Goal: Task Accomplishment & Management: Use online tool/utility

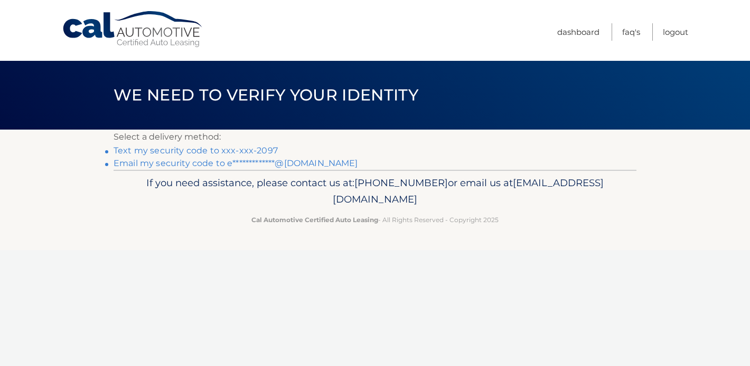
click at [227, 147] on link "Text my security code to xxx-xxx-2097" at bounding box center [196, 150] width 164 height 10
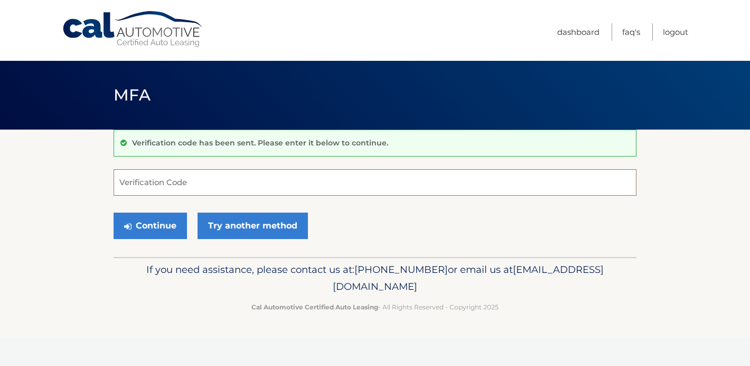
click at [182, 182] on input "Verification Code" at bounding box center [375, 182] width 523 height 26
type input "443132"
click at [140, 228] on button "Continue" at bounding box center [150, 225] width 73 height 26
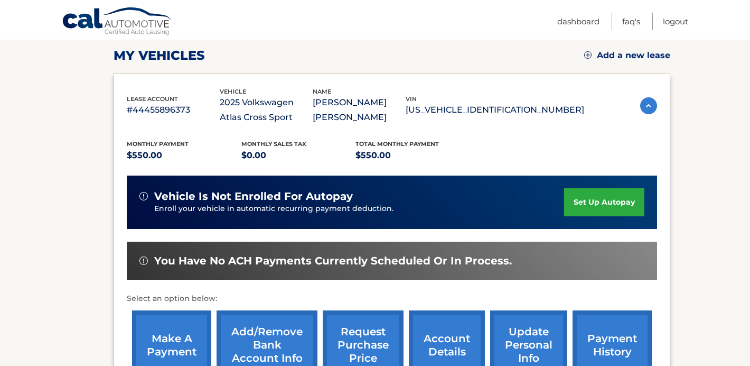
scroll to position [148, 0]
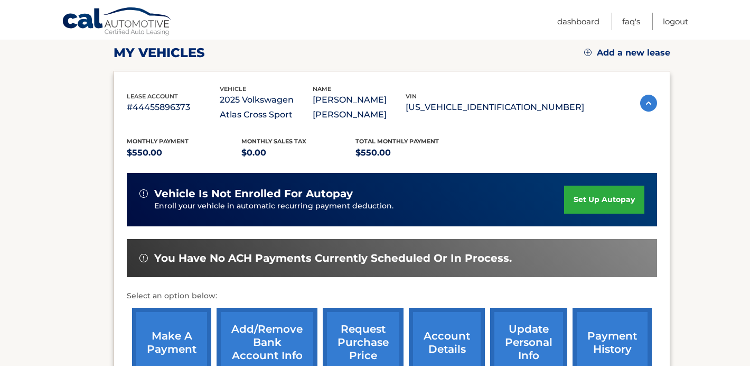
click at [165, 336] on link "make a payment" at bounding box center [171, 342] width 79 height 69
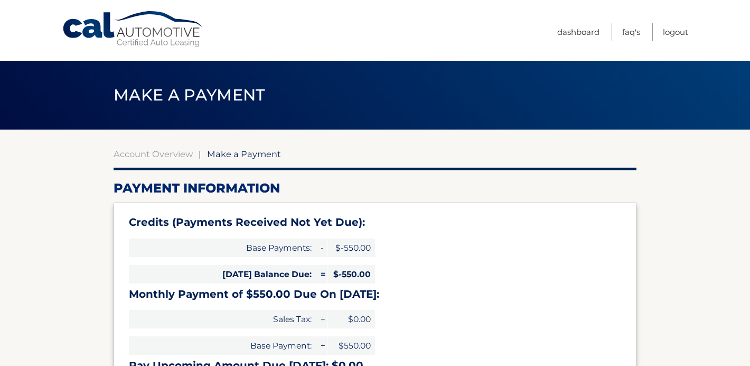
select select "MThjN2I3YjItMjE1OS00NGY1LWIyN2MtOTI5OTVhODI0YzY2"
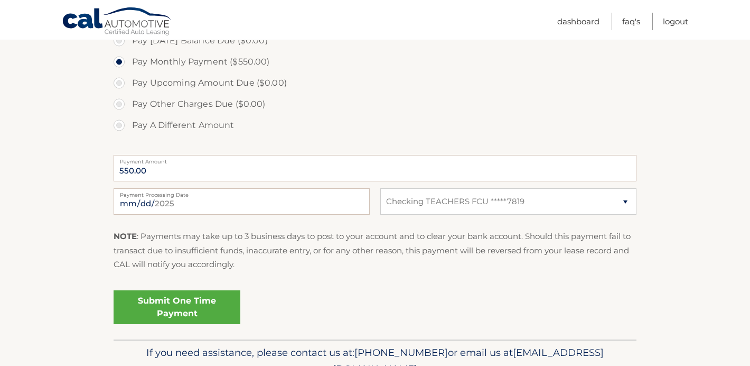
scroll to position [402, 0]
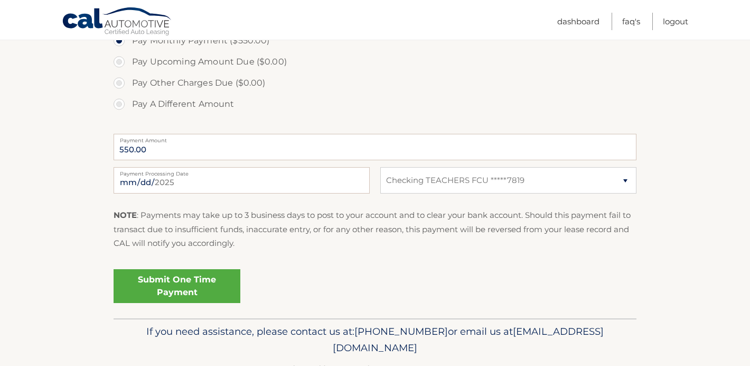
click at [180, 283] on link "Submit One Time Payment" at bounding box center [177, 286] width 127 height 34
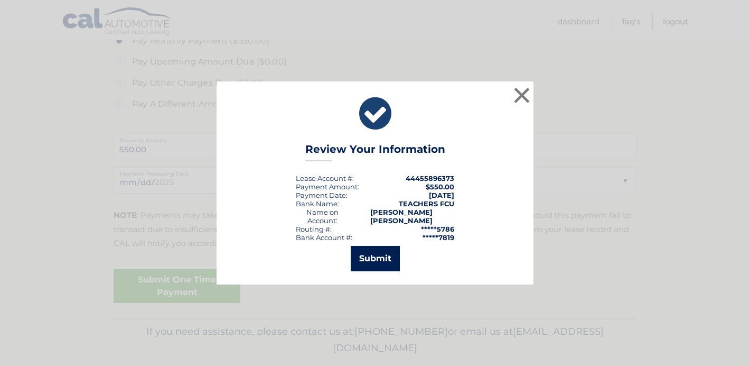
click at [379, 256] on button "Submit" at bounding box center [375, 258] width 49 height 25
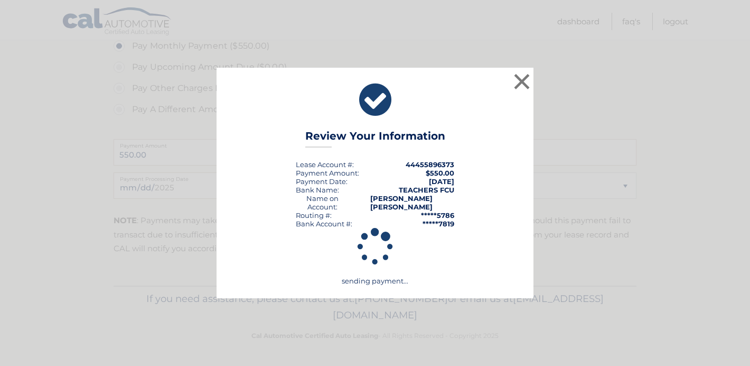
scroll to position [396, 0]
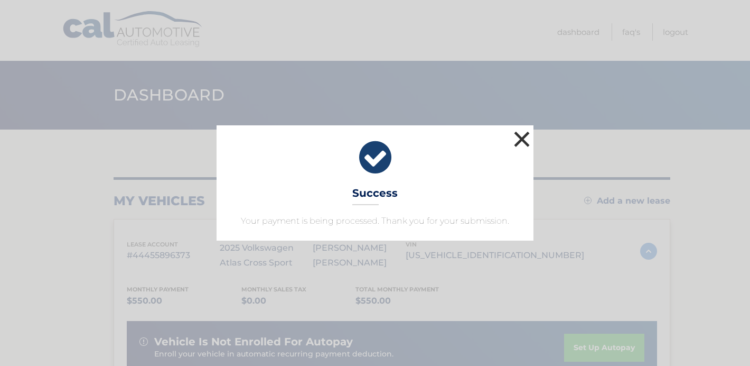
click at [519, 134] on button "×" at bounding box center [522, 138] width 21 height 21
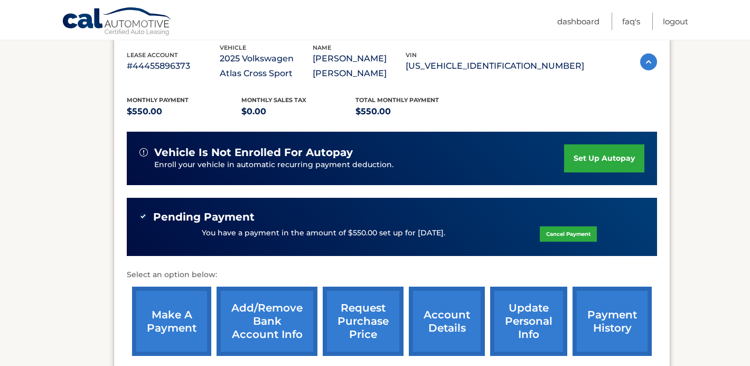
scroll to position [190, 0]
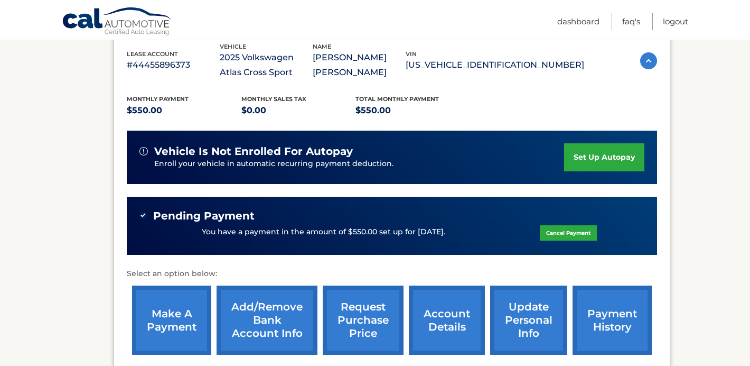
click at [164, 299] on link "make a payment" at bounding box center [171, 319] width 79 height 69
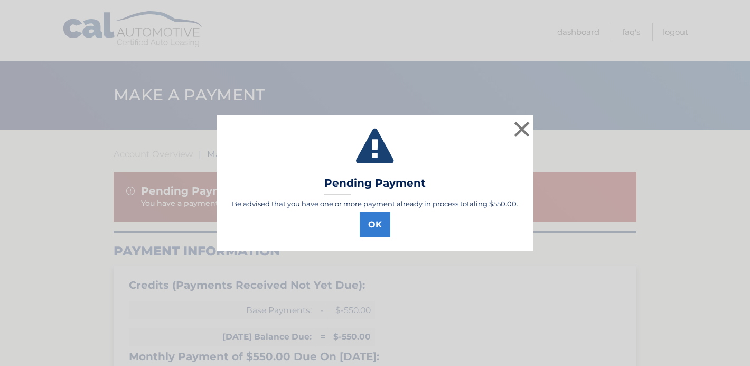
select select "MThjN2I3YjItMjE1OS00NGY1LWIyN2MtOTI5OTVhODI0YzY2"
click at [382, 224] on button "OK" at bounding box center [375, 224] width 31 height 25
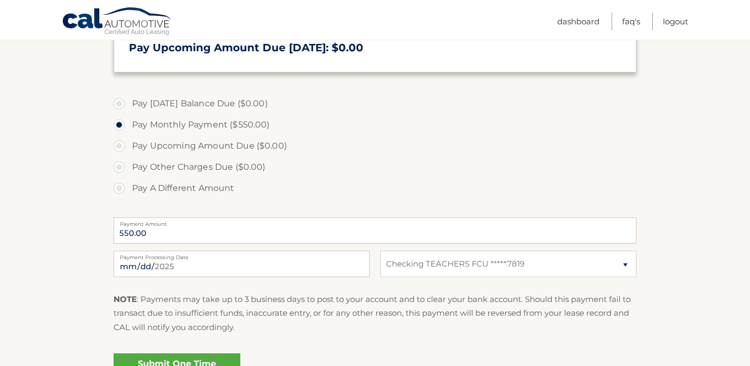
scroll to position [402, 0]
